Goal: Task Accomplishment & Management: Manage account settings

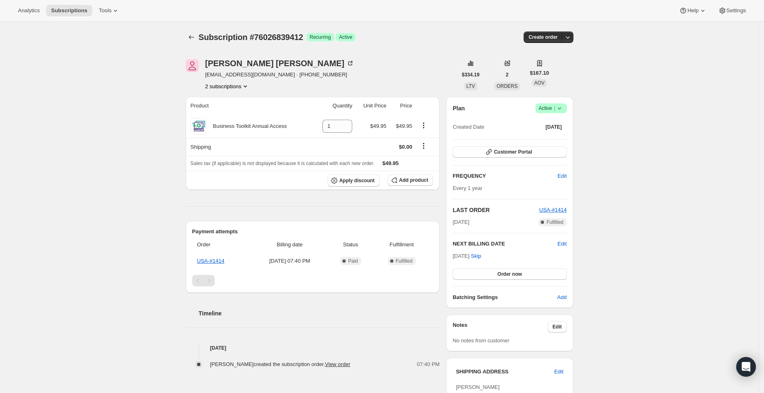
click at [240, 88] on button "2 subscriptions" at bounding box center [227, 86] width 44 height 8
click at [218, 101] on span "76026806644" at bounding box center [216, 101] width 33 height 6
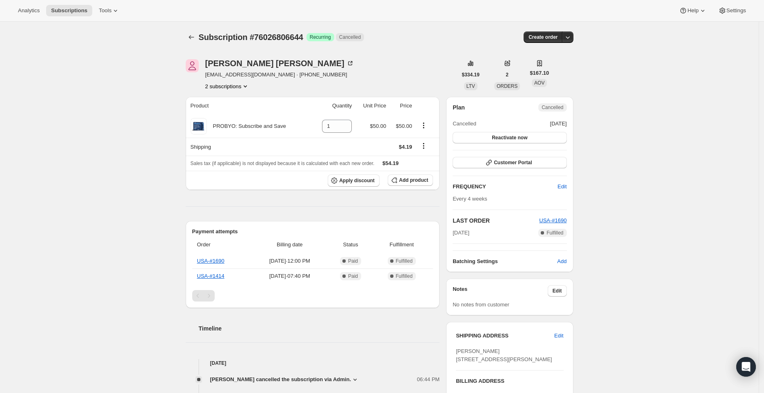
click at [244, 86] on button "2 subscriptions" at bounding box center [227, 86] width 44 height 8
click at [235, 114] on span "76026839412" at bounding box center [228, 115] width 57 height 8
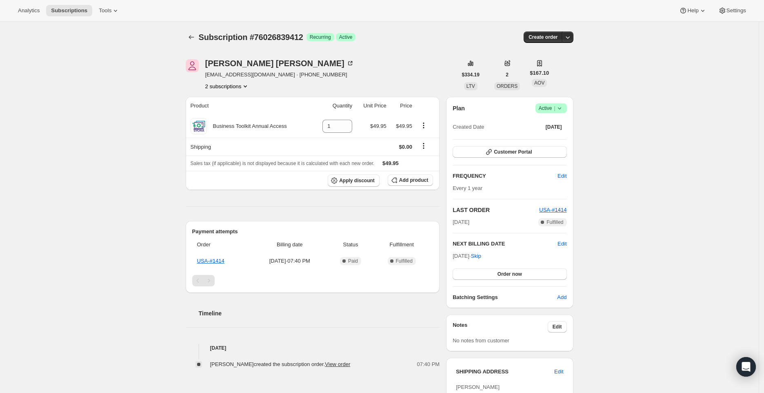
click at [561, 108] on icon at bounding box center [558, 108] width 3 height 2
click at [557, 142] on button "Cancel subscription" at bounding box center [551, 137] width 51 height 13
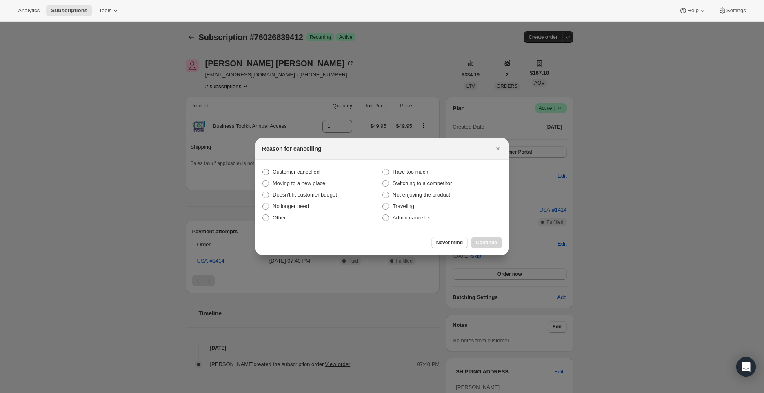
click at [299, 172] on span "Customer cancelled" at bounding box center [296, 172] width 47 height 6
click at [263, 169] on input "Customer cancelled" at bounding box center [262, 169] width 0 height 0
radio input "true"
click at [484, 244] on span "Continue" at bounding box center [486, 242] width 21 height 7
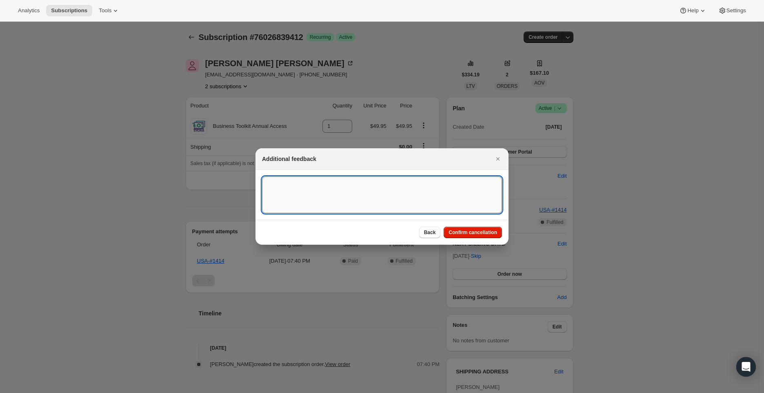
click at [290, 187] on textarea ":r72:" at bounding box center [382, 194] width 240 height 37
click at [303, 193] on textarea ":r72:" at bounding box center [382, 194] width 240 height 37
paste textarea "Business account cancellation requested. The annual fee has been canceled."
type textarea "Business account cancellation requested. The annual fee has been canceled."
click at [477, 233] on span "Confirm cancellation" at bounding box center [472, 232] width 49 height 7
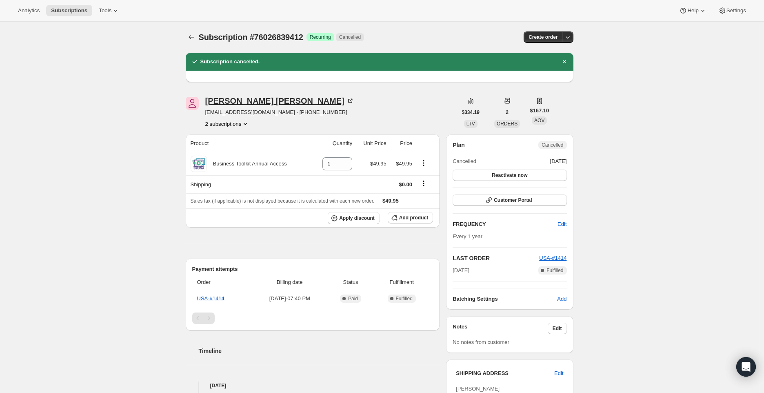
click at [346, 101] on icon at bounding box center [350, 101] width 8 height 8
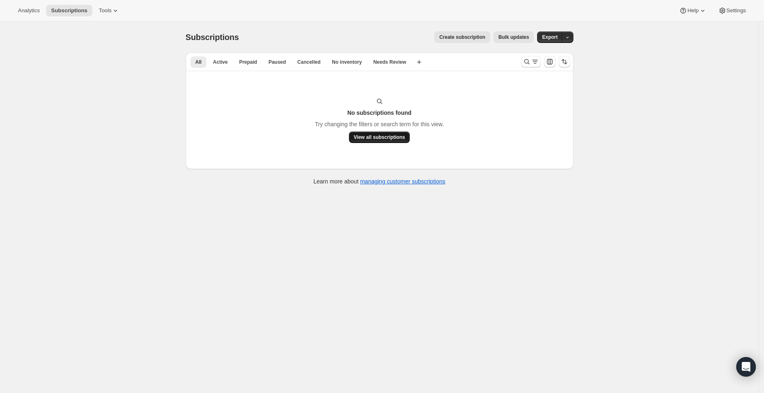
click at [370, 136] on span "View all subscriptions" at bounding box center [379, 137] width 51 height 7
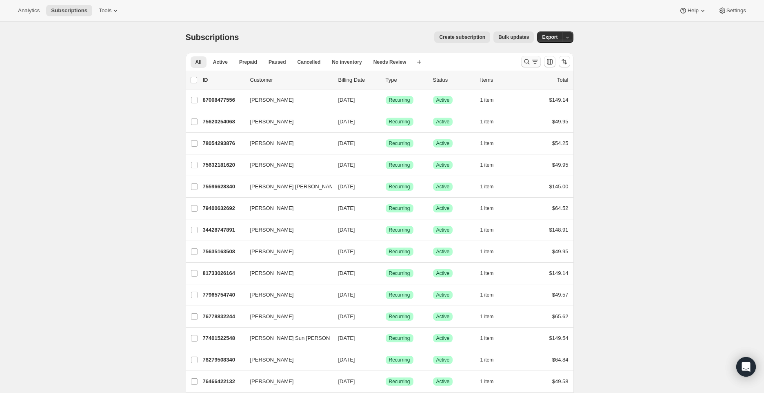
click at [529, 61] on icon "Search and filter results" at bounding box center [527, 62] width 8 height 8
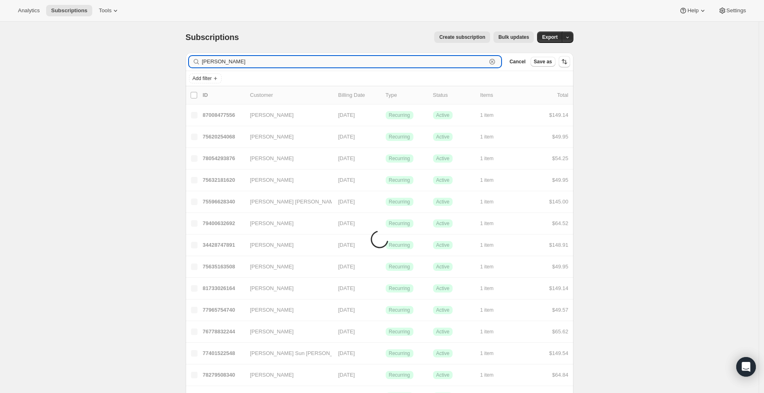
type input "[PERSON_NAME]"
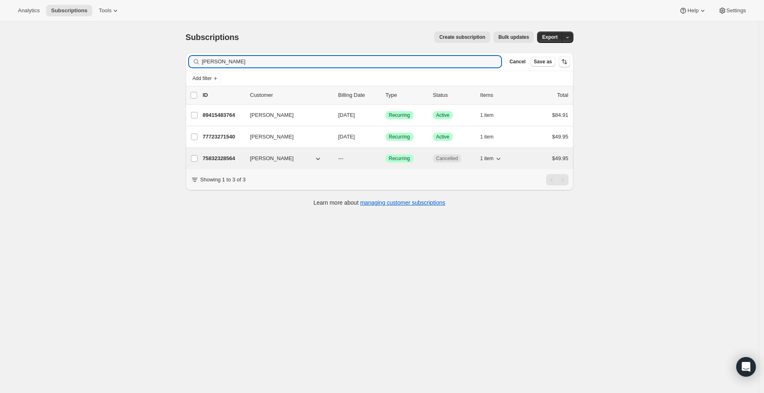
click at [210, 161] on p "75832328564" at bounding box center [223, 158] width 41 height 8
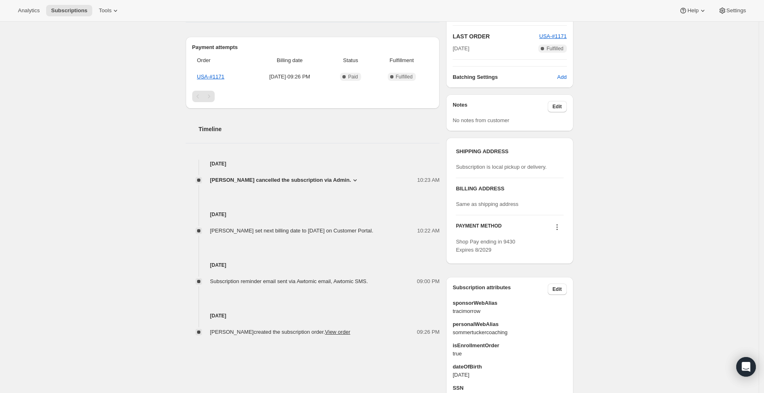
scroll to position [173, 0]
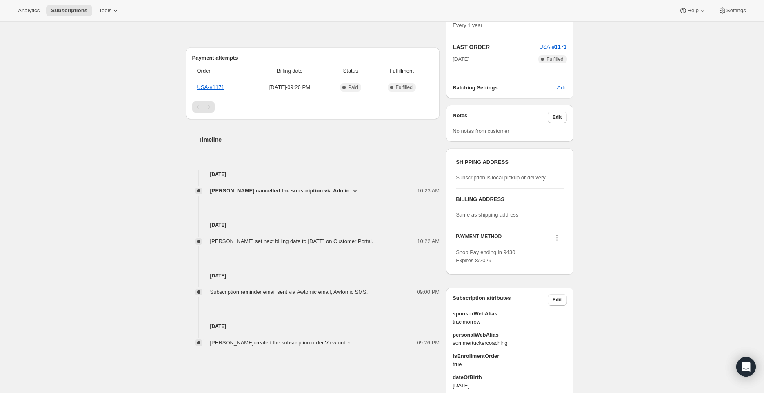
click at [344, 189] on span "[PERSON_NAME] cancelled the subscription via Admin." at bounding box center [280, 190] width 141 height 8
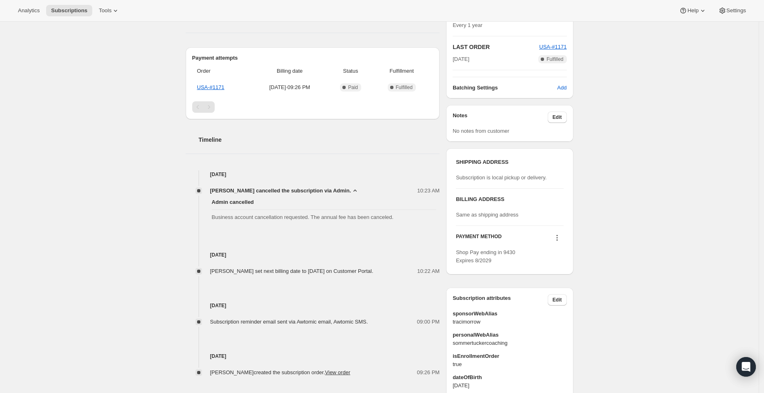
click at [288, 218] on span "Business account cancellation requested. The annual fee has been canceled." at bounding box center [324, 217] width 225 height 8
copy span "Business account cancellation requested. The annual fee has been canceled."
